Goal: Information Seeking & Learning: Learn about a topic

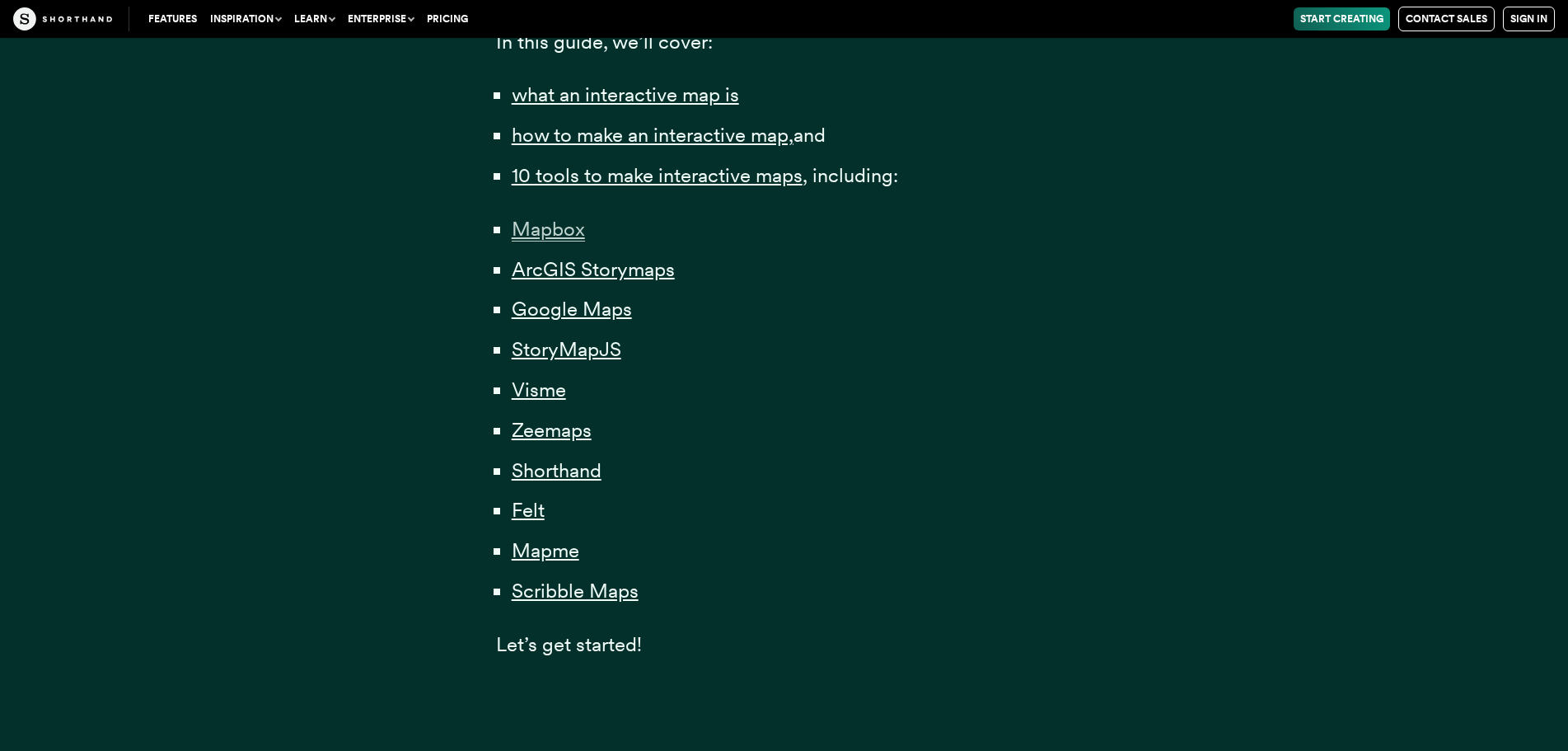
scroll to position [1236, 0]
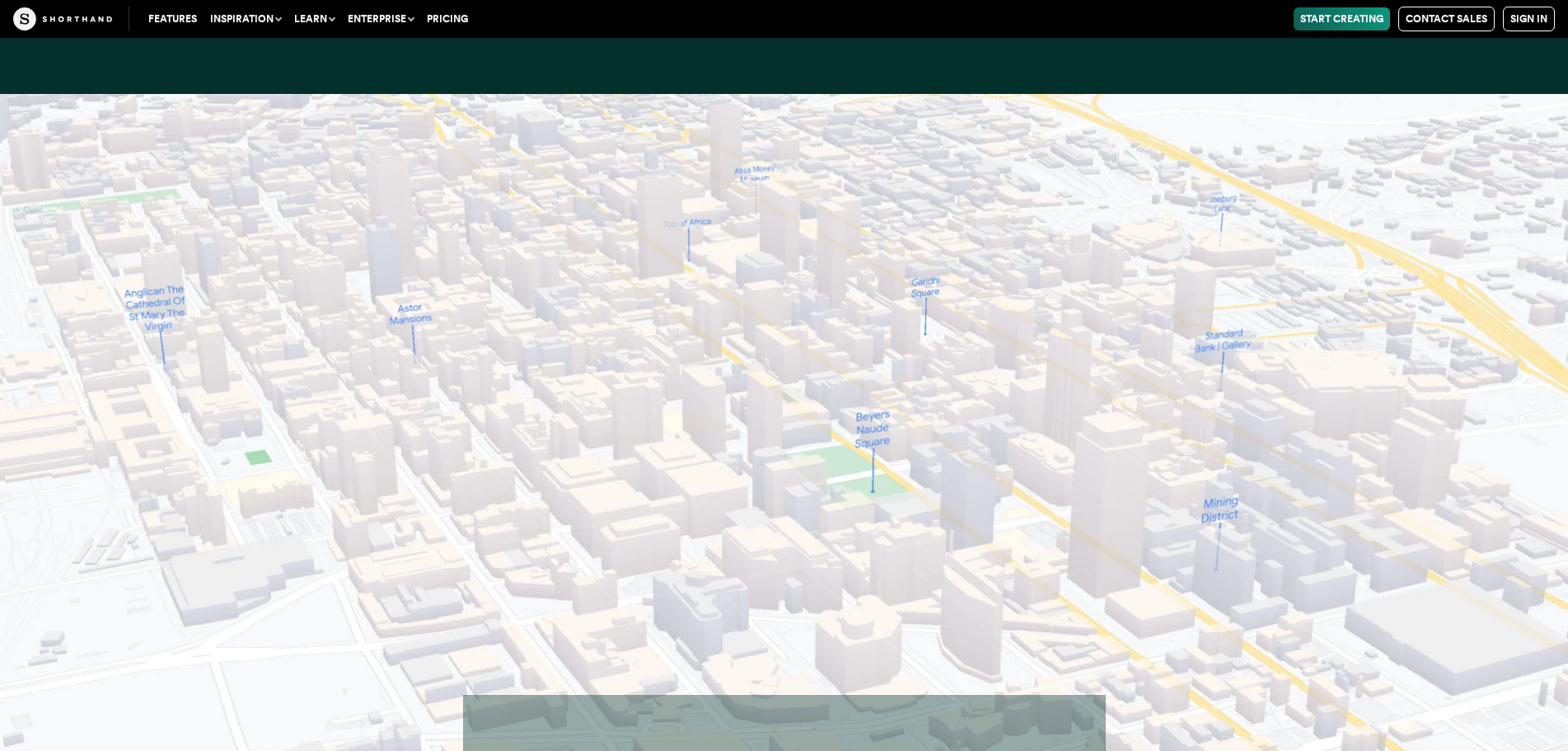
scroll to position [13727, 0]
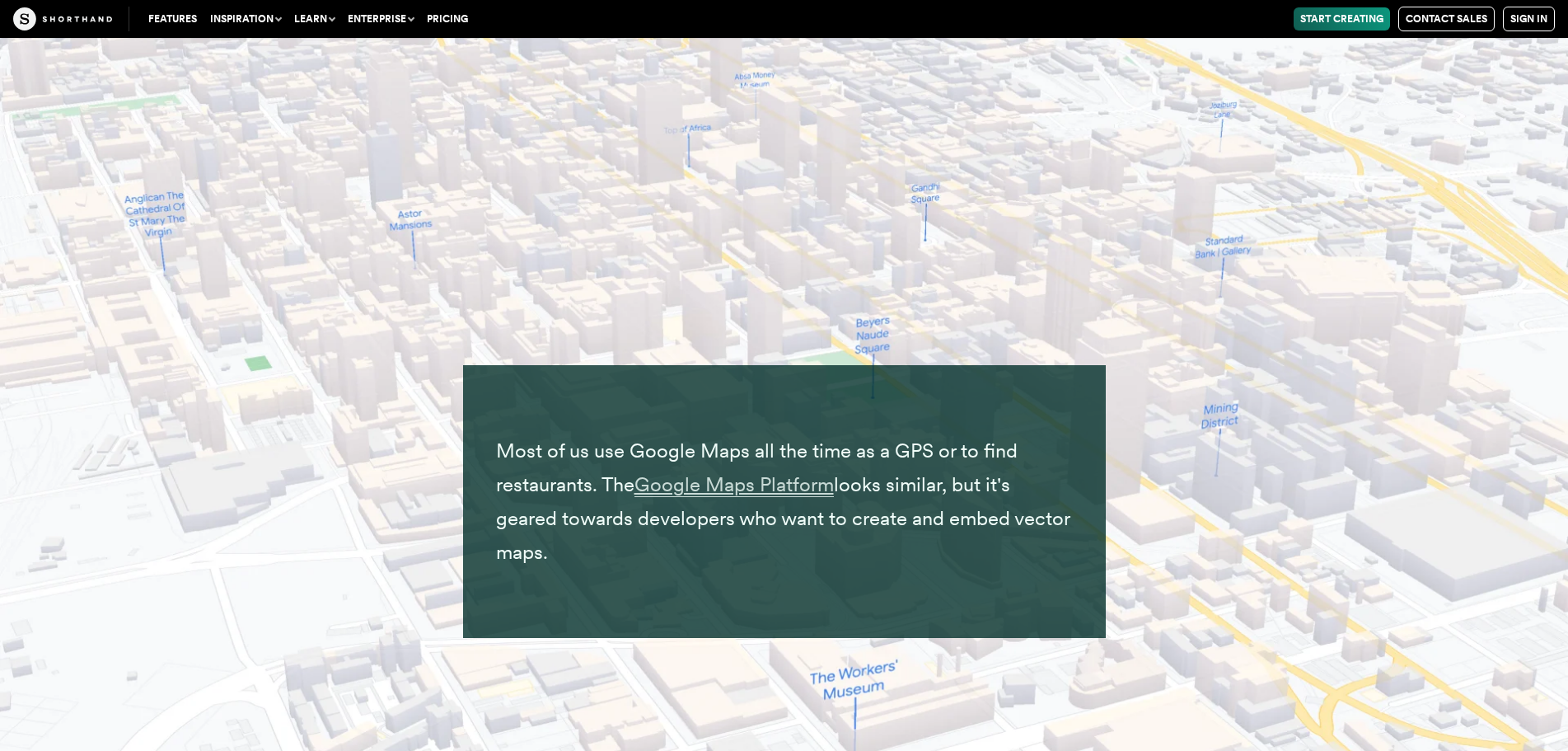
click at [721, 483] on span "Google Maps Platform" at bounding box center [735, 484] width 200 height 24
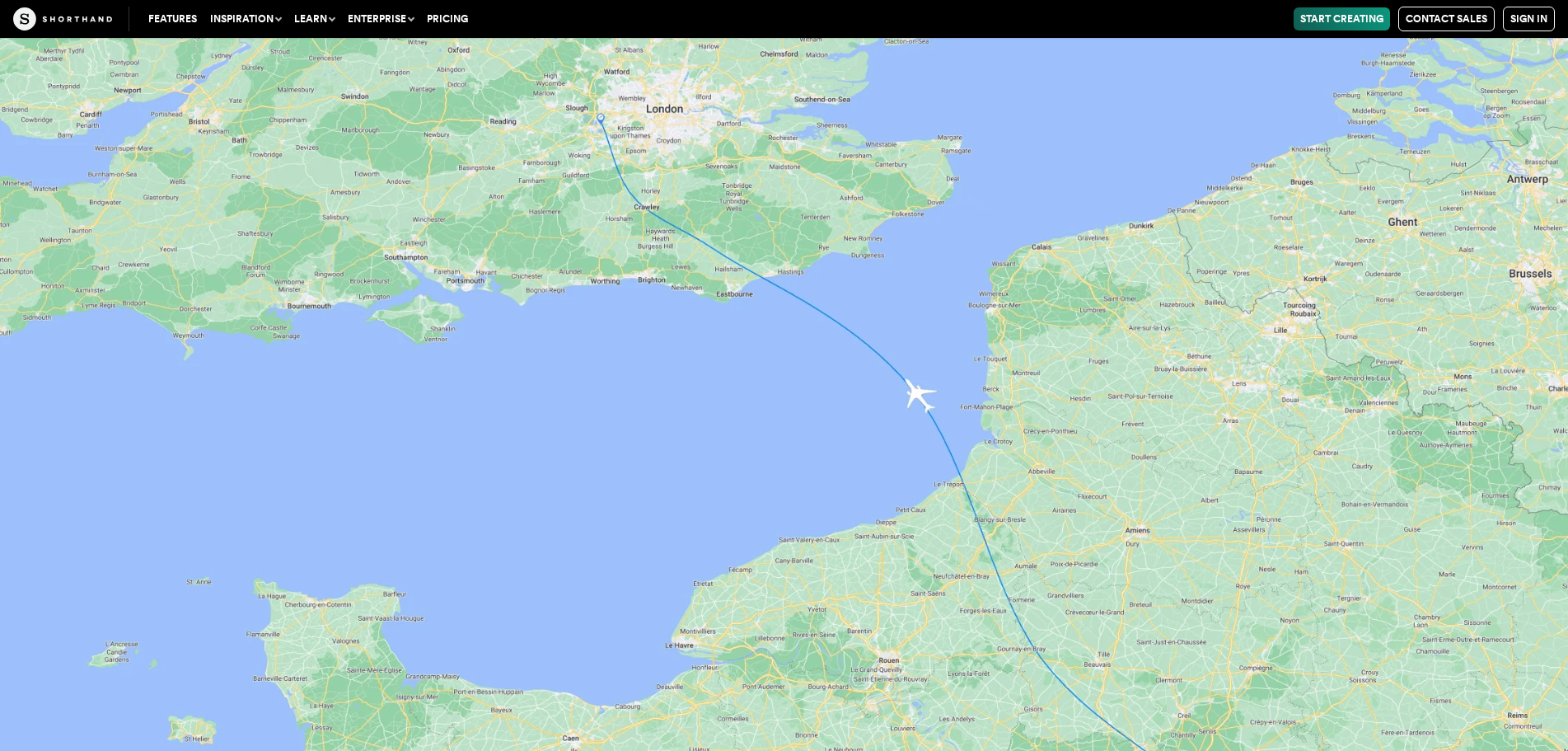
scroll to position [16446, 0]
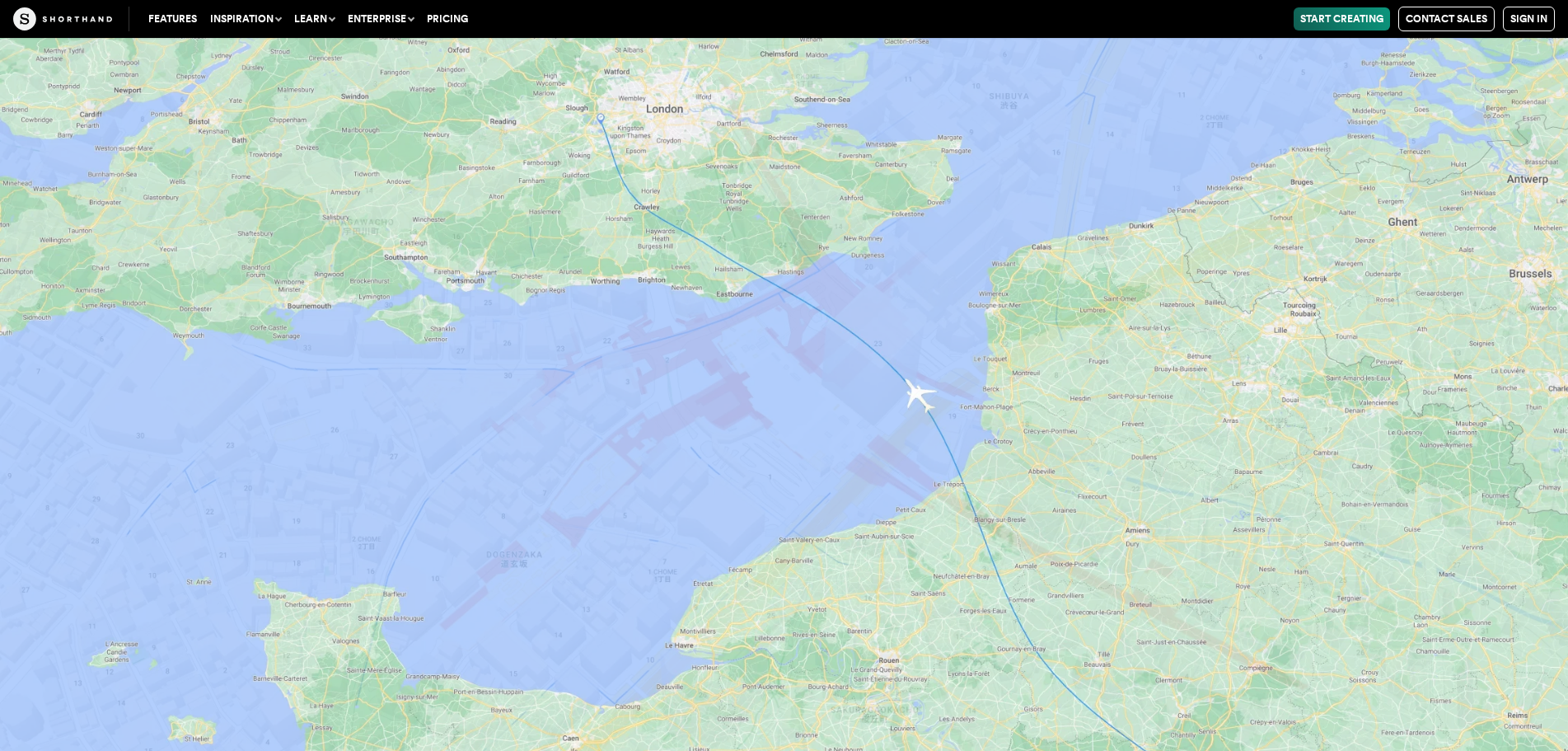
drag, startPoint x: 604, startPoint y: 626, endPoint x: 521, endPoint y: 644, distance: 84.9
click at [521, 644] on img at bounding box center [784, 376] width 1568 height 751
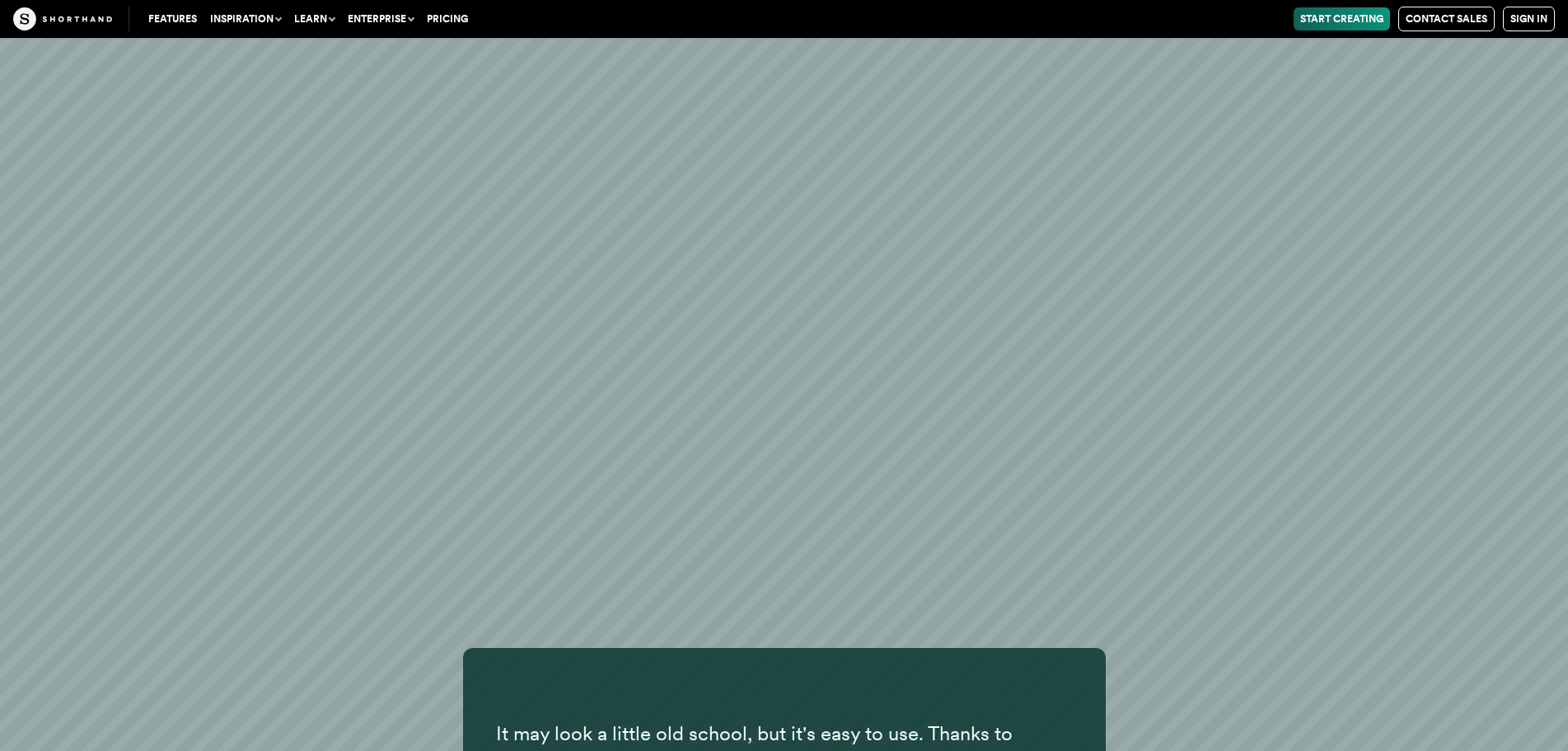
scroll to position [19577, 0]
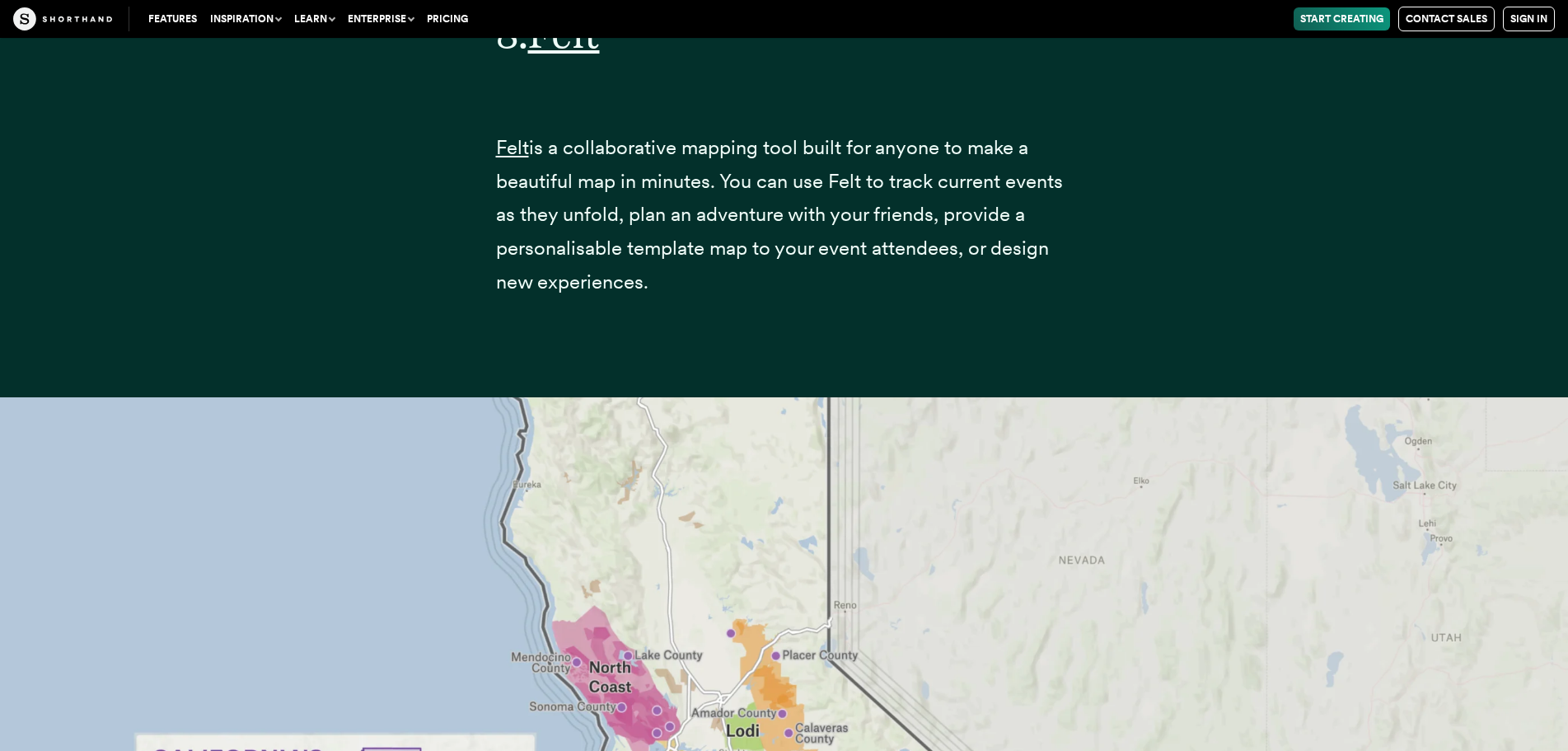
scroll to position [31918, 0]
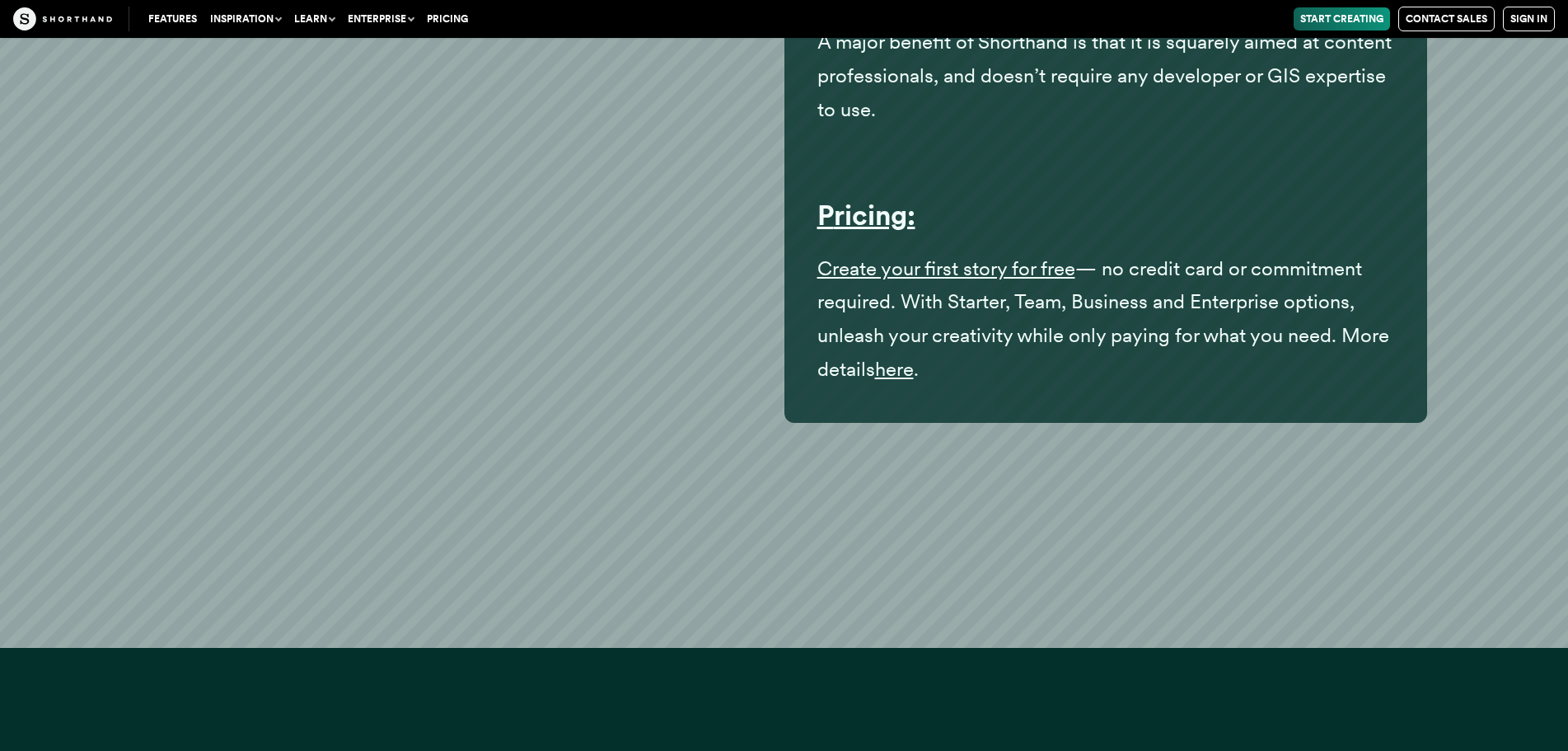
drag, startPoint x: 1013, startPoint y: 571, endPoint x: 1103, endPoint y: 398, distance: 195.0
